Goal: Use online tool/utility: Utilize a website feature to perform a specific function

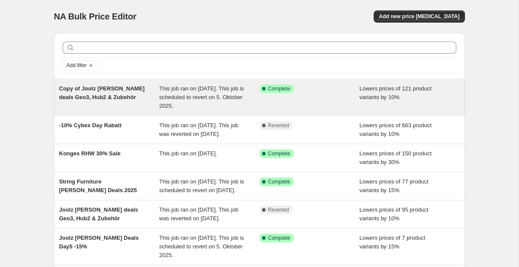
click at [123, 91] on span "Copy of Joolz [PERSON_NAME] deals Geo3, Hub2 & Zubehör" at bounding box center [102, 92] width 86 height 15
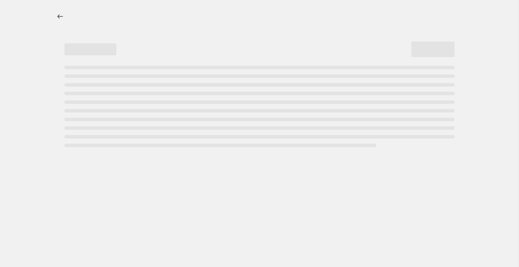
select select "percentage"
